Goal: Task Accomplishment & Management: Complete application form

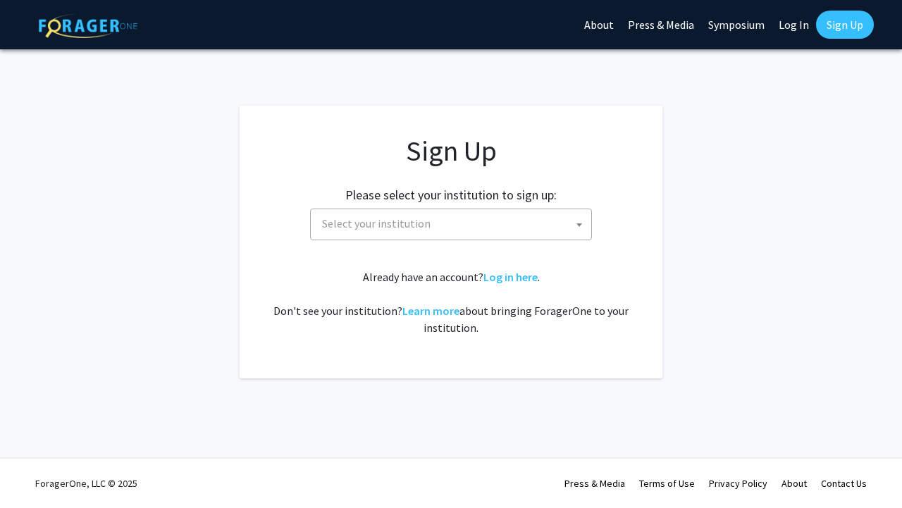
click at [423, 226] on span "Select your institution" at bounding box center [376, 223] width 108 height 14
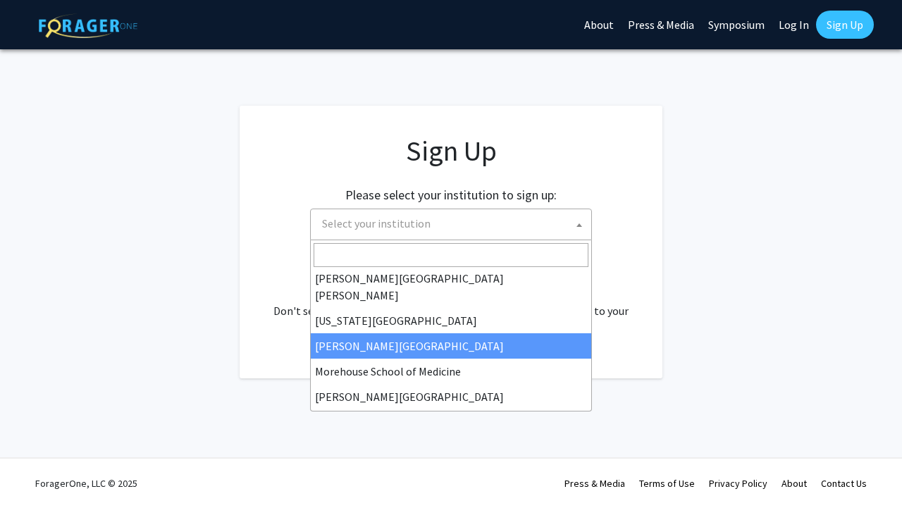
scroll to position [232, 0]
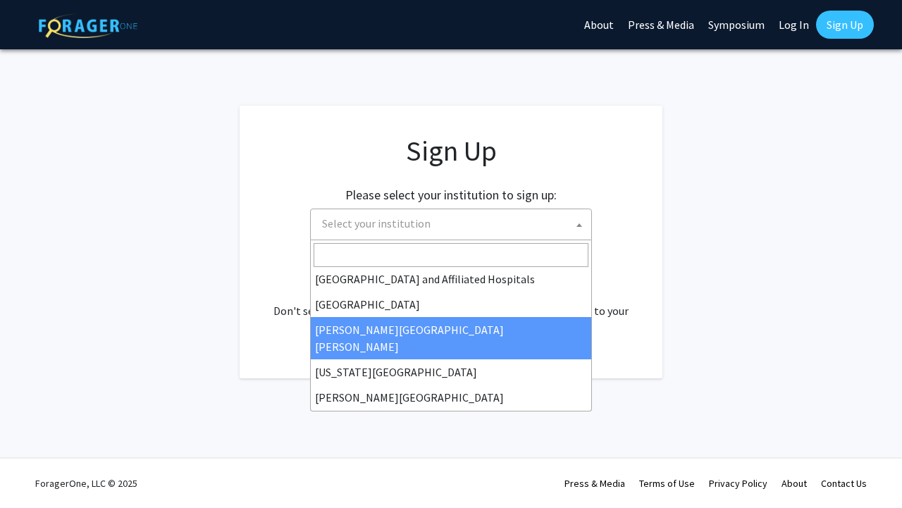
select select "1"
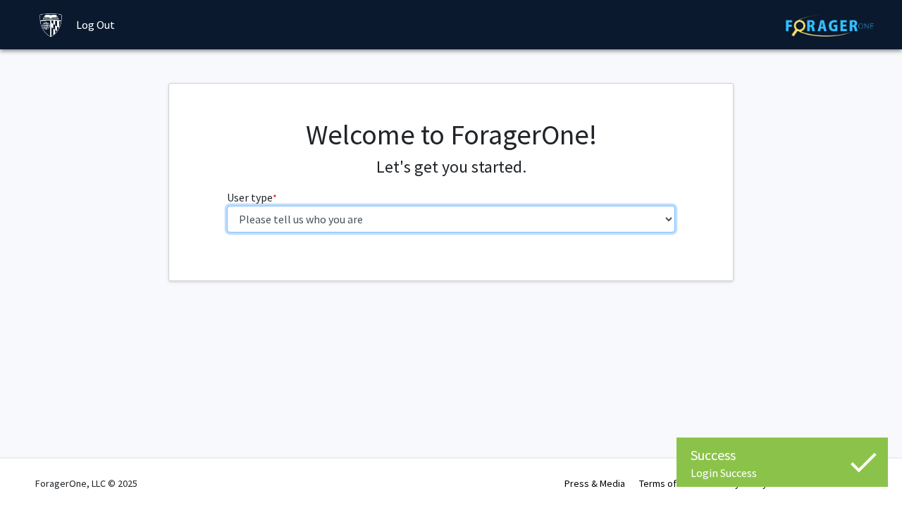
click at [524, 211] on select "Please tell us who you are Undergraduate Student Master's Student Doctoral Cand…" at bounding box center [451, 219] width 449 height 27
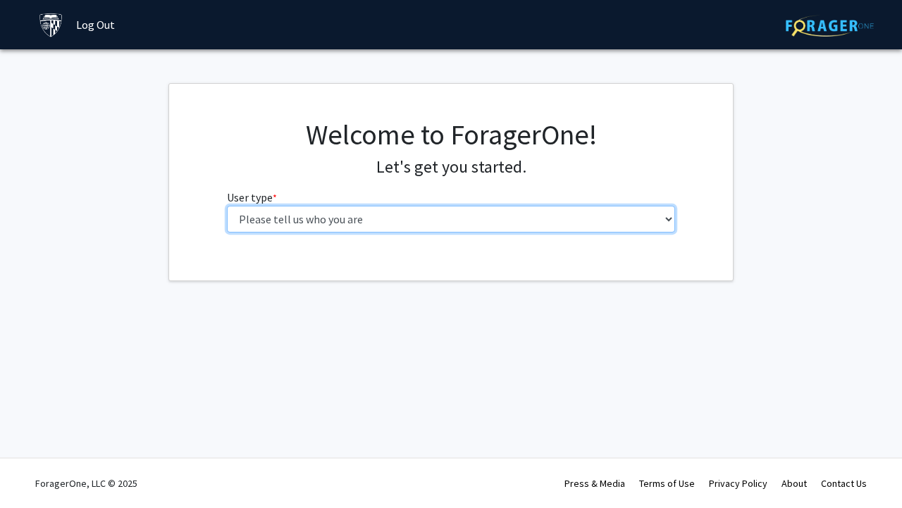
select select "2: masters"
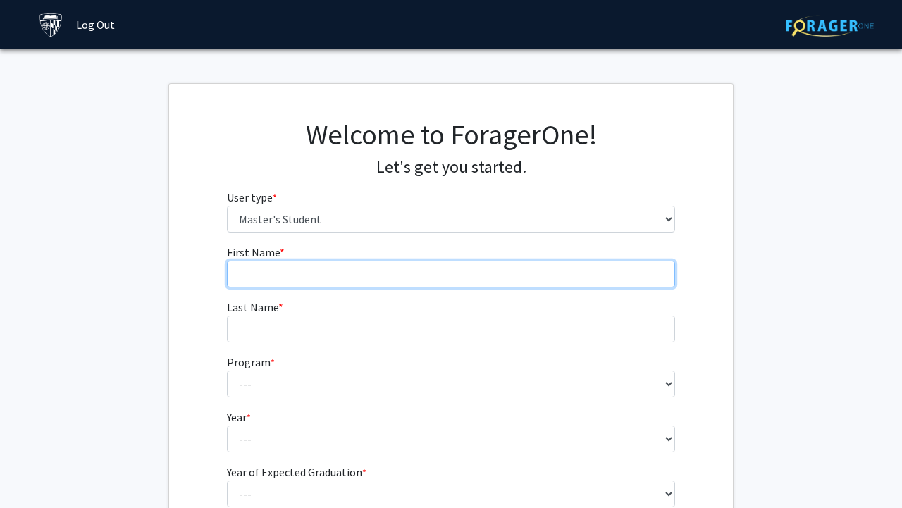
click at [397, 273] on input "First Name * required" at bounding box center [451, 274] width 449 height 27
type input "Rija"
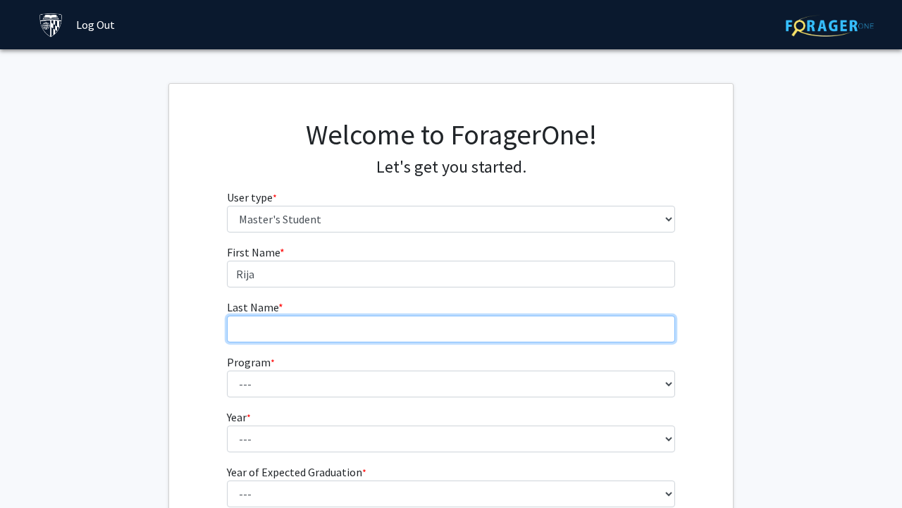
type input "Iqbal"
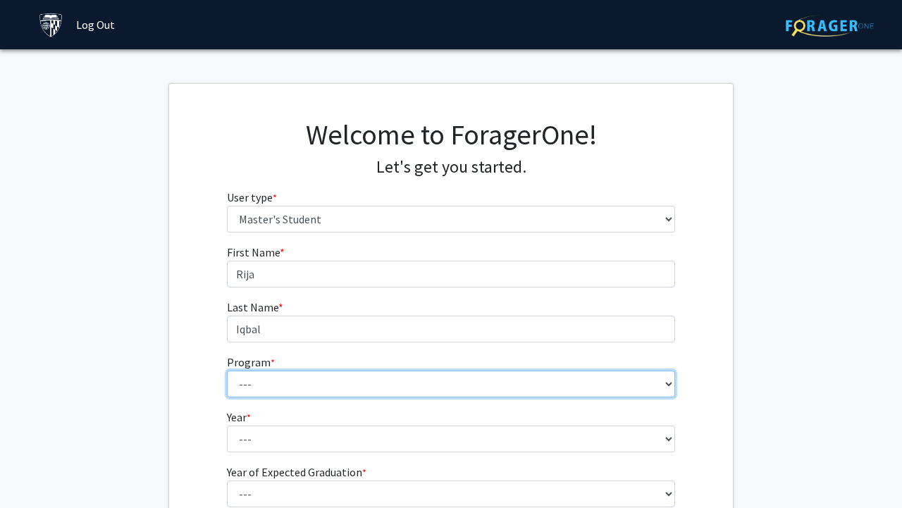
click at [285, 385] on select "--- Anatomy Education Applied and Computational Mathematics Applied Biomedical …" at bounding box center [451, 384] width 449 height 27
select select "8: 7"
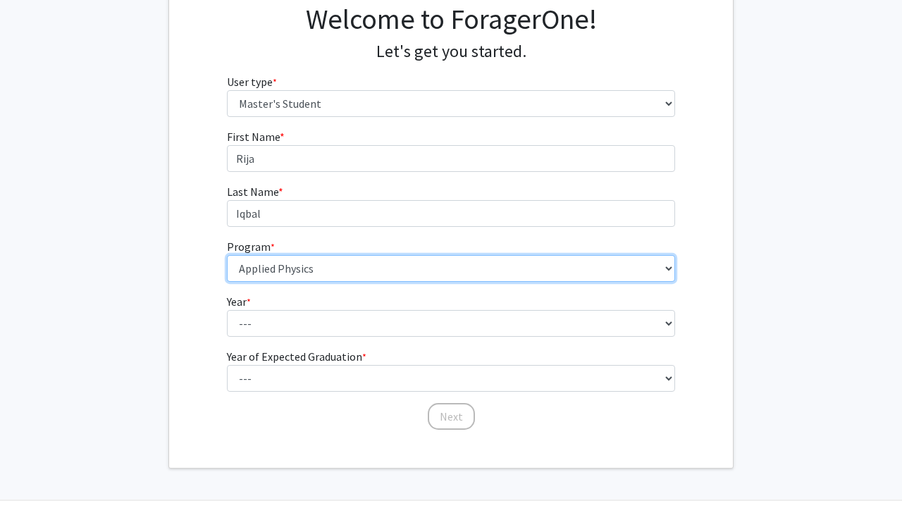
scroll to position [130, 0]
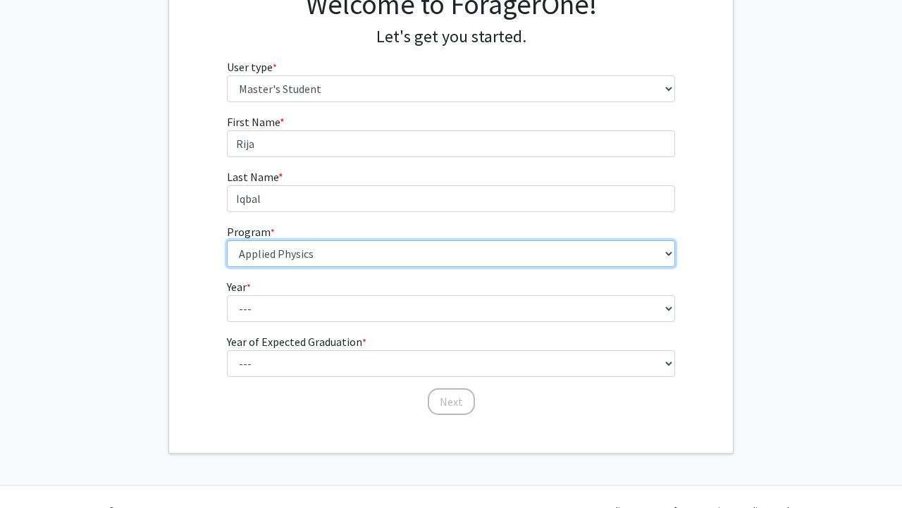
click at [301, 253] on select "--- Anatomy Education Applied and Computational Mathematics Applied Biomedical …" at bounding box center [451, 253] width 449 height 27
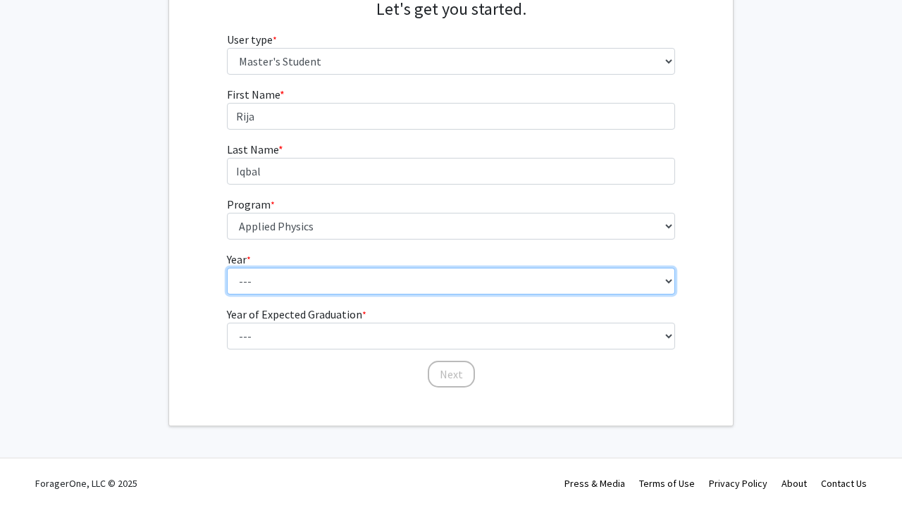
click at [263, 278] on select "--- First Year Second Year" at bounding box center [451, 281] width 449 height 27
select select "1: first_year"
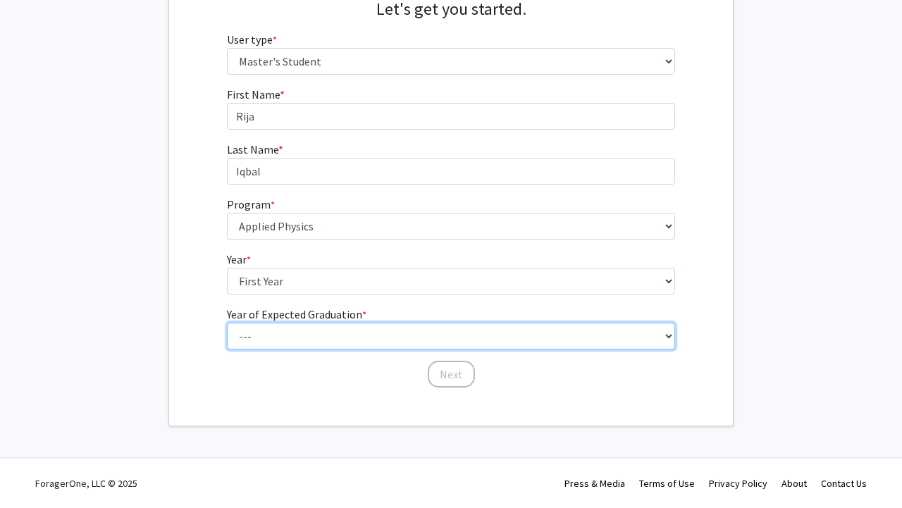
click at [256, 335] on select "--- 2025 2026 2027 2028 2029 2030 2031 2032 2033 2034" at bounding box center [451, 336] width 449 height 27
select select "3: 2027"
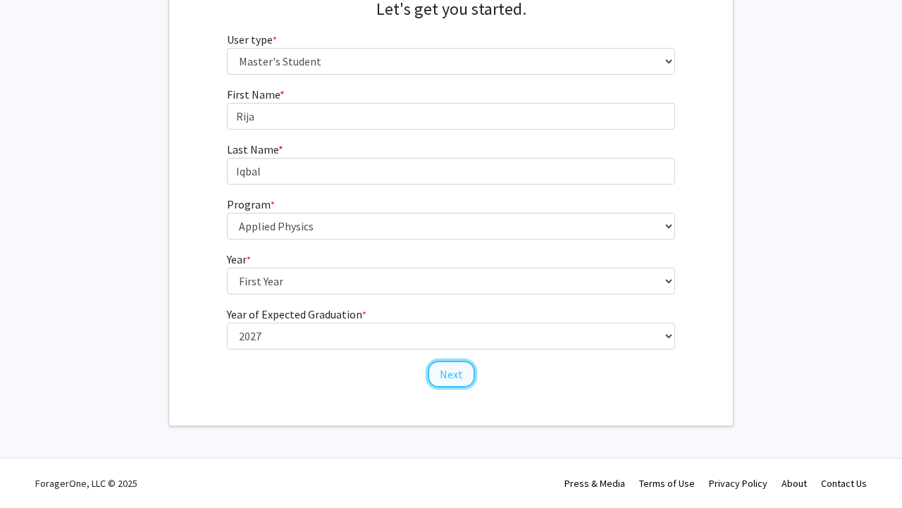
click at [450, 376] on button "Next" at bounding box center [451, 374] width 47 height 27
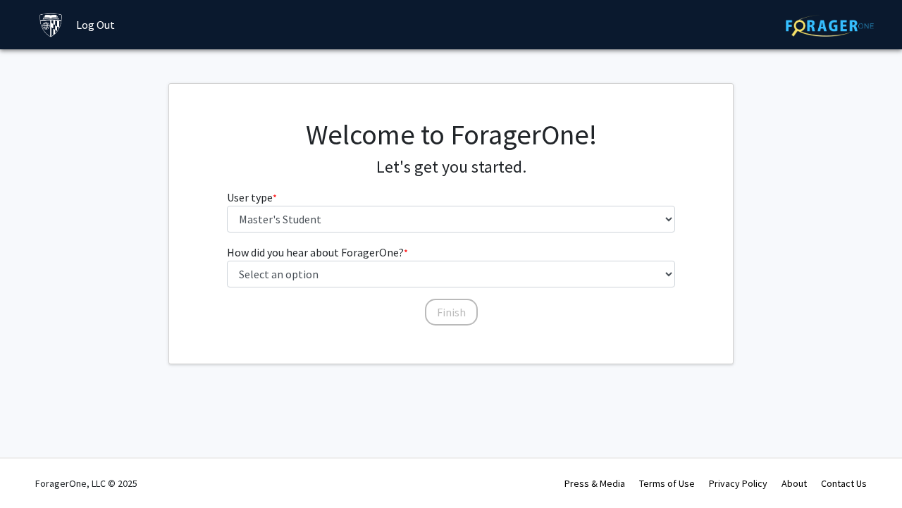
scroll to position [0, 0]
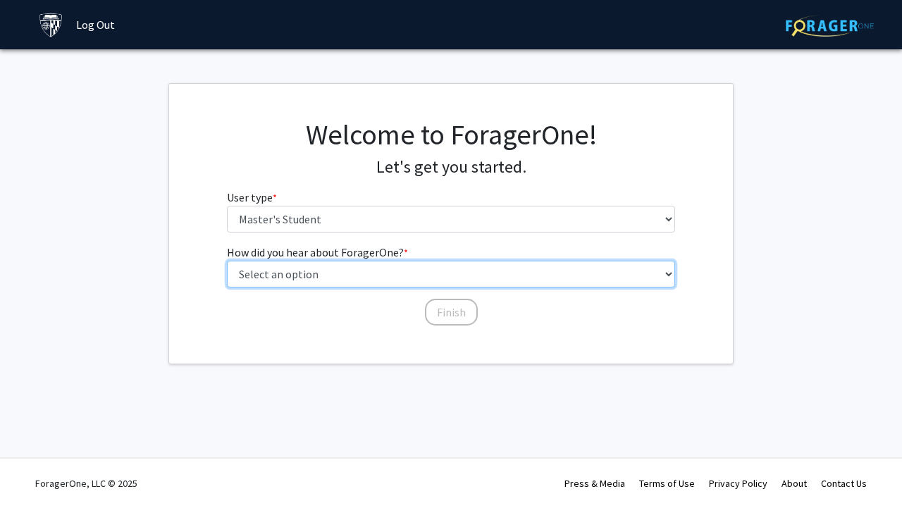
click at [330, 272] on select "Select an option Peer/student recommendation Faculty/staff recommendation Unive…" at bounding box center [451, 274] width 449 height 27
select select "3: university_website"
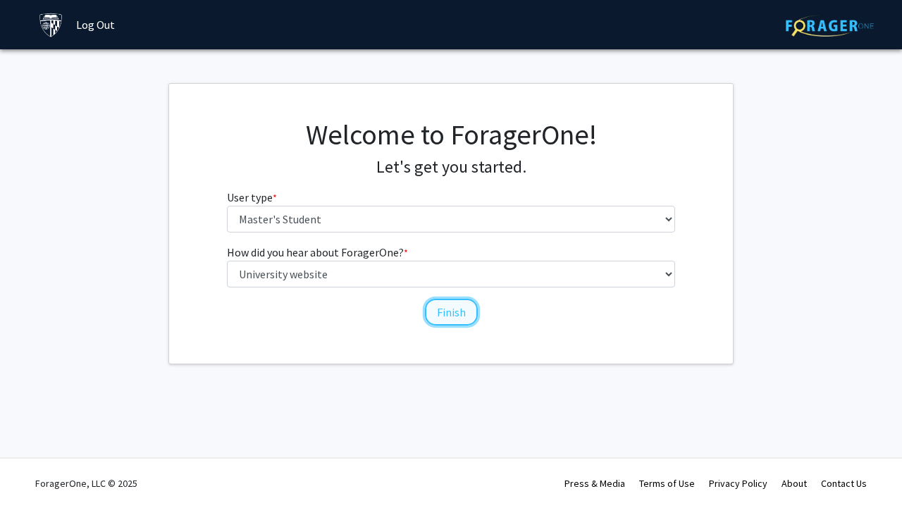
click at [433, 314] on button "Finish" at bounding box center [451, 312] width 53 height 27
